Goal: Find specific page/section: Find specific page/section

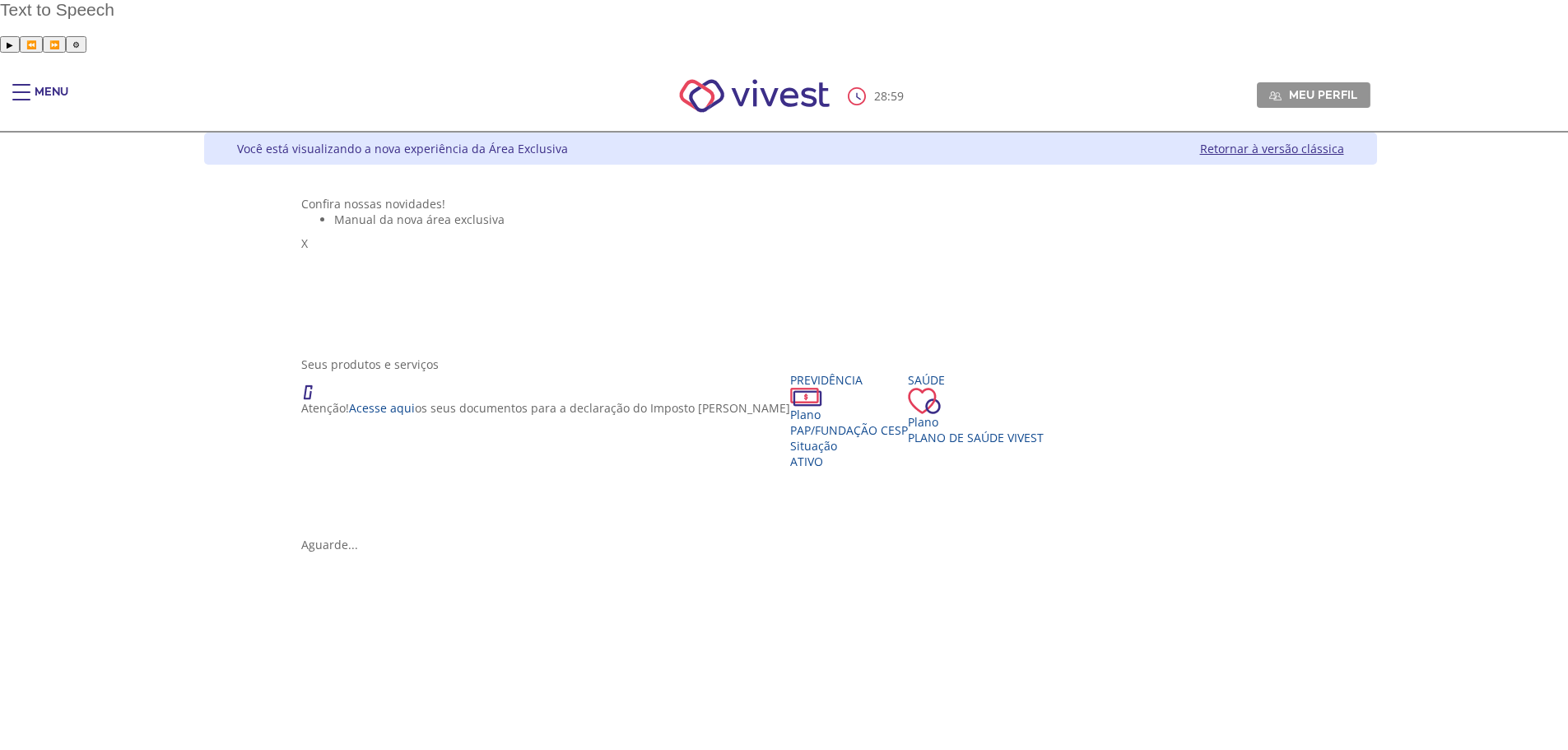
click at [26, 84] on div "Main header" at bounding box center [21, 101] width 18 height 33
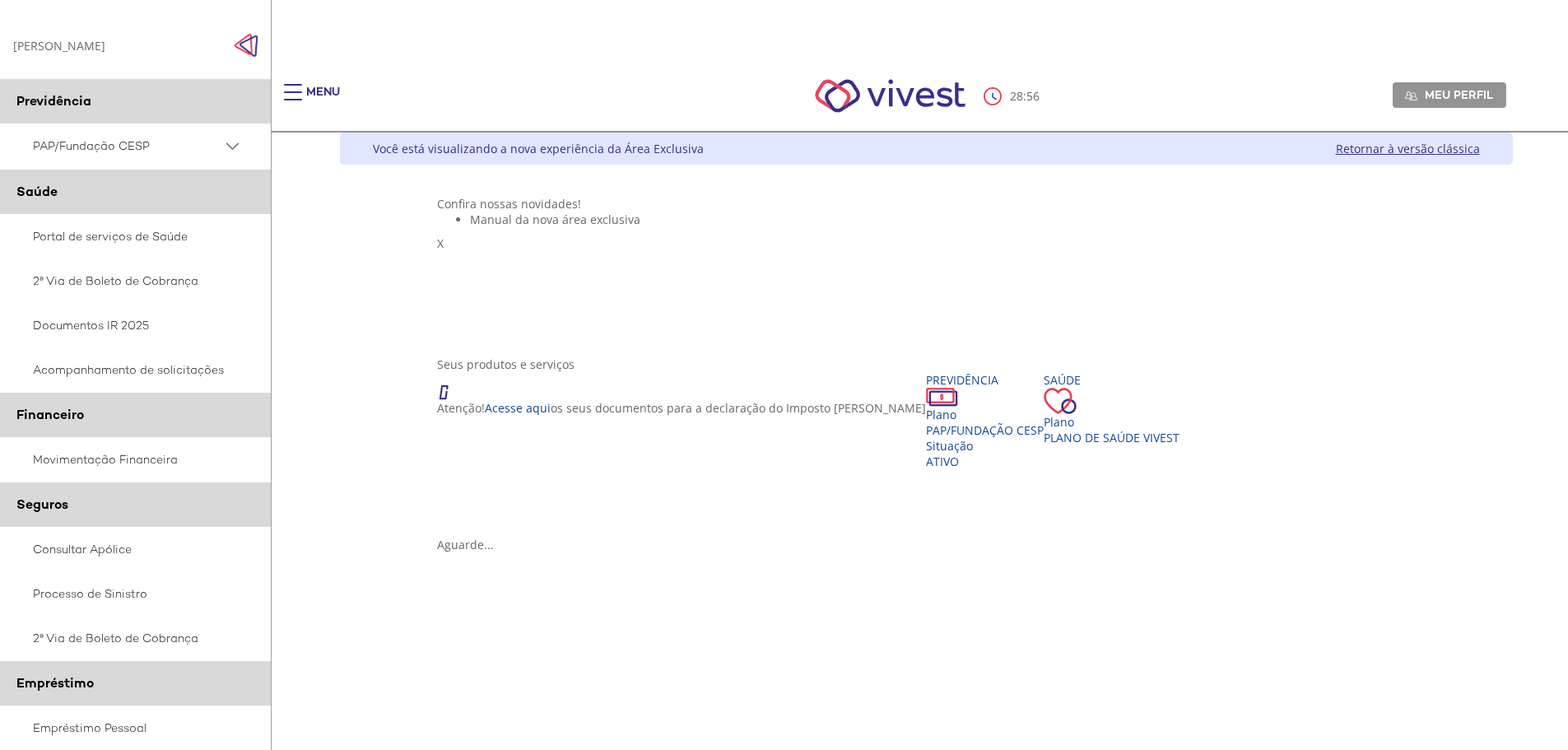
click at [470, 227] on span "Manual da nova área exclusiva" at bounding box center [555, 219] width 170 height 16
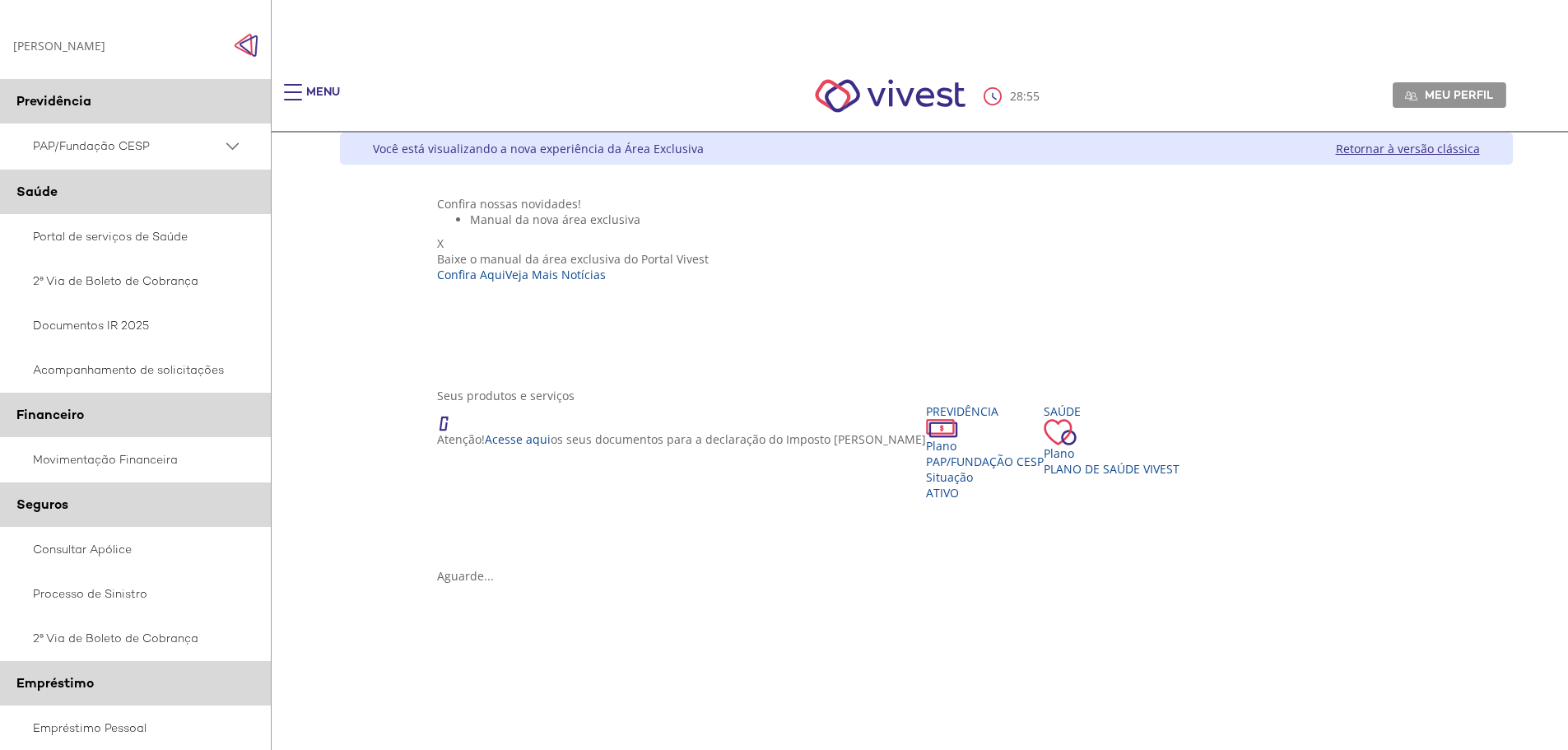
click at [1076, 261] on div "X Baixe o manual da área exclusiva do Portal Vivest Confira Aqui Veja Mais Notí…" at bounding box center [926, 303] width 978 height 135
click at [1013, 371] on div "X Baixe o manual da área exclusiva do Portal Vivest Confira Aqui Veja Mais Notí…" at bounding box center [926, 303] width 978 height 135
click at [444, 235] on span "X" at bounding box center [440, 243] width 7 height 16
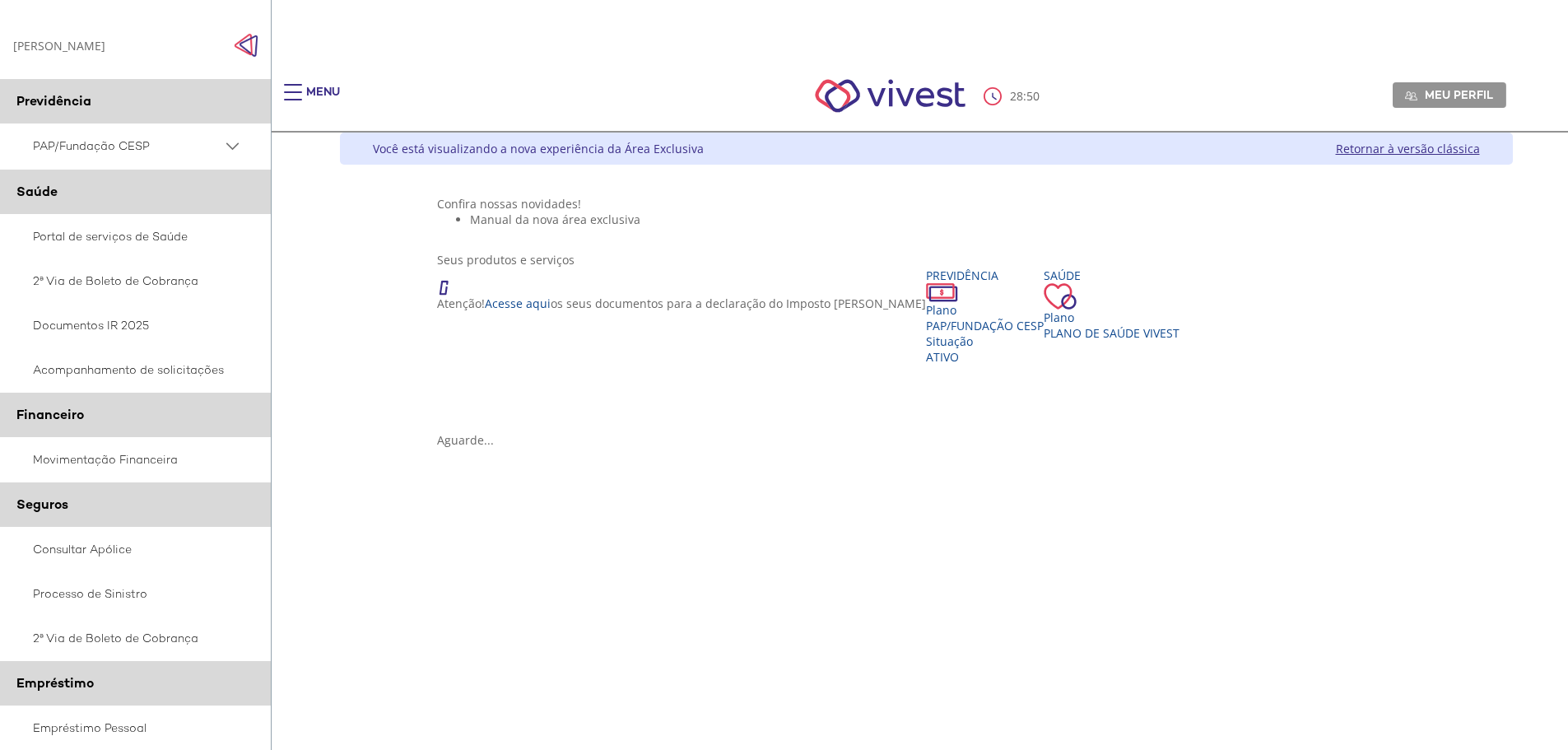
click at [244, 53] on img "Click to close side navigation." at bounding box center [246, 45] width 25 height 25
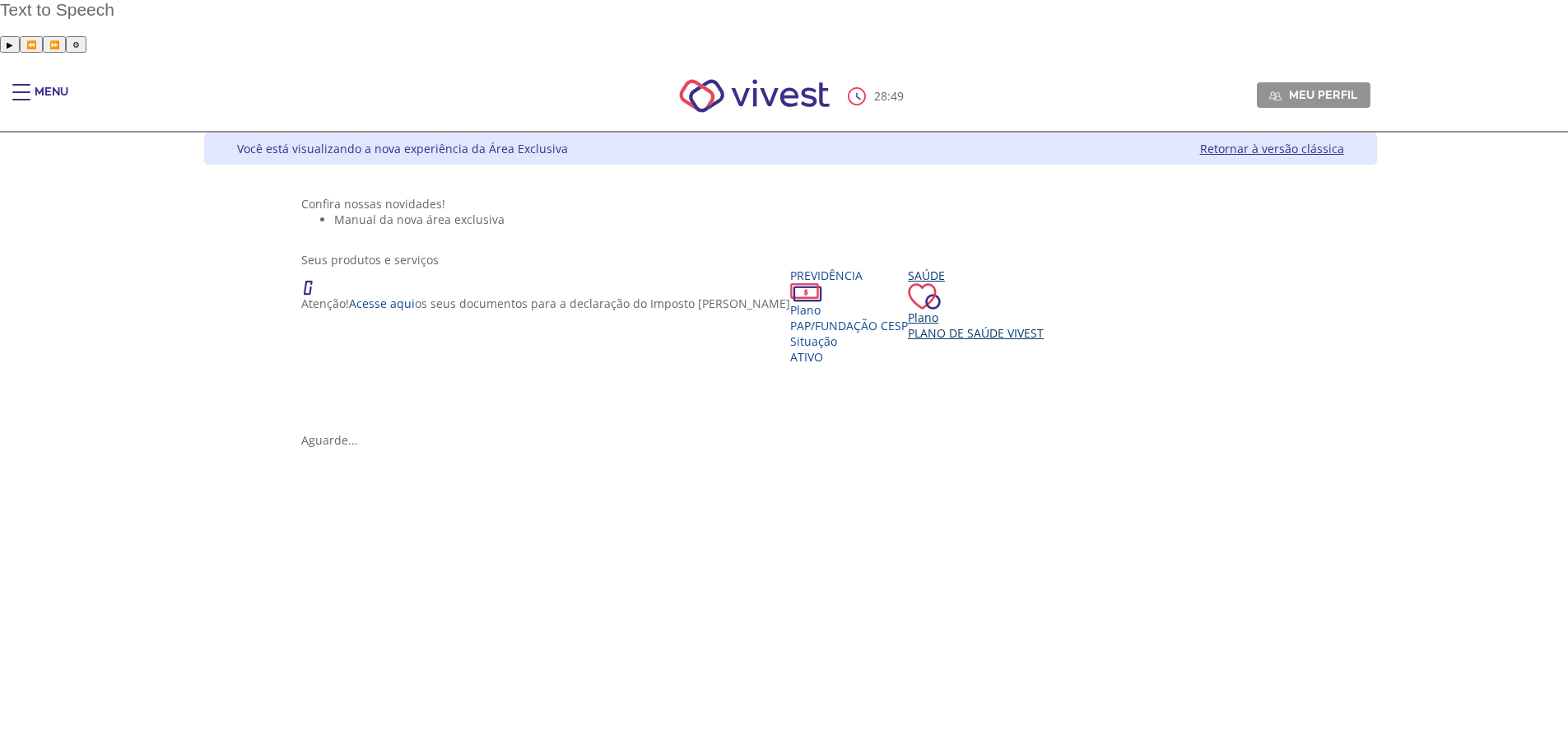
click at [908, 341] on span "Plano de Saúde VIVEST" at bounding box center [976, 333] width 135 height 16
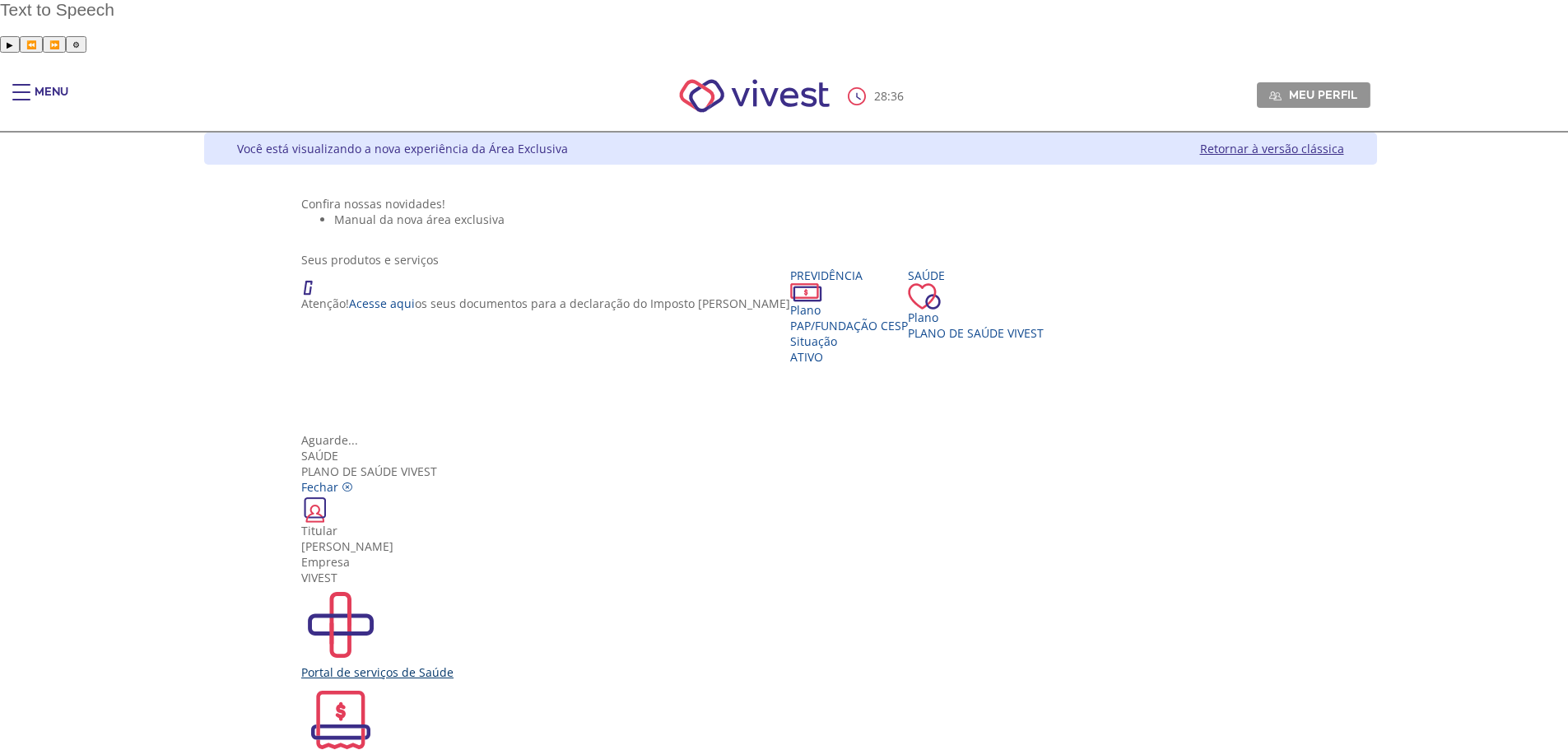
click at [574, 586] on div "Portal de serviços de Saúde" at bounding box center [791, 633] width 978 height 95
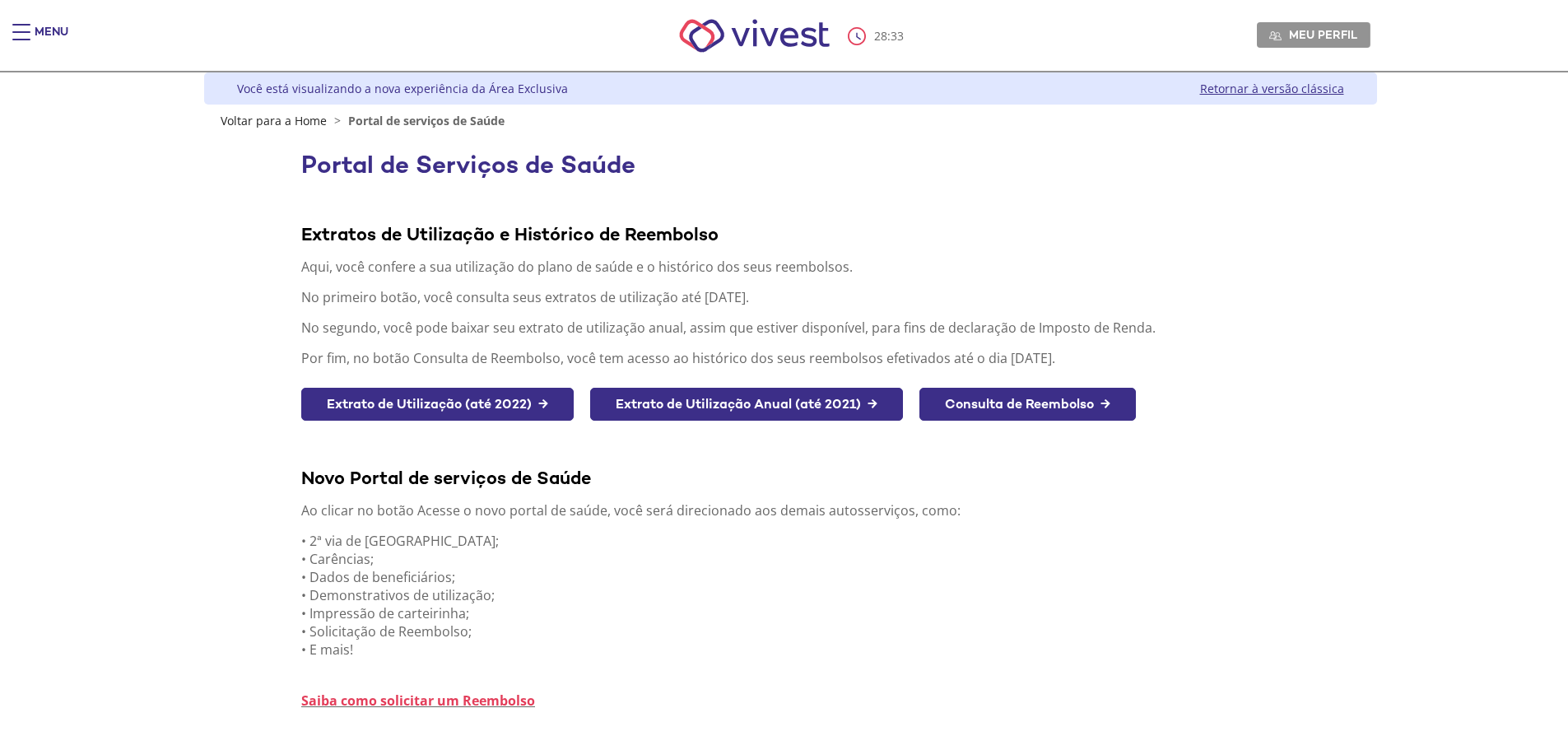
scroll to position [111, 0]
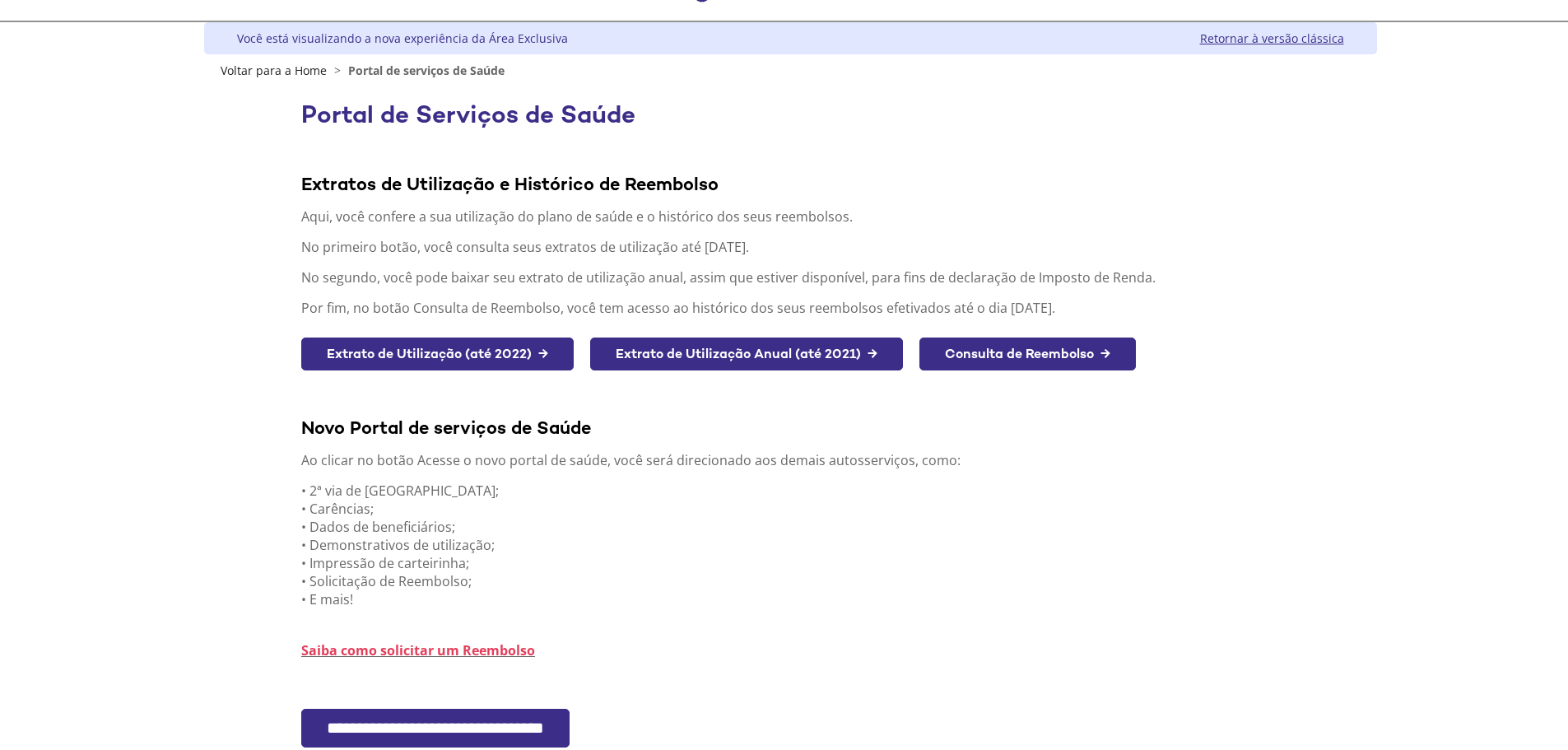
click at [494, 709] on input "**********" at bounding box center [435, 728] width 268 height 39
